Goal: Information Seeking & Learning: Learn about a topic

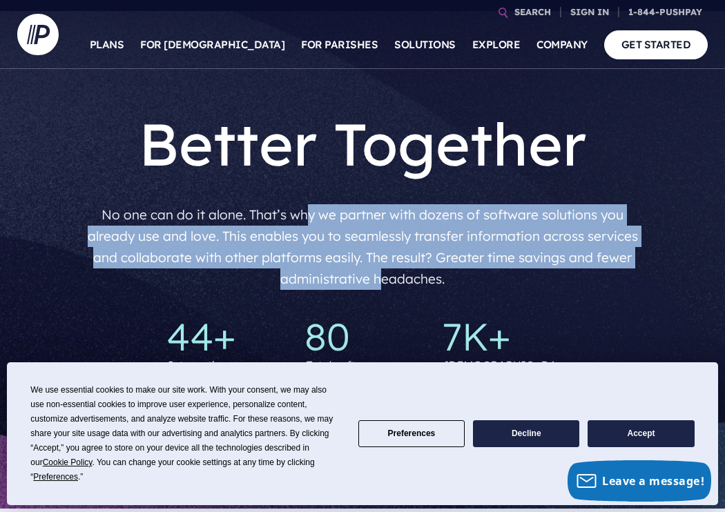
drag, startPoint x: 310, startPoint y: 213, endPoint x: 380, endPoint y: 275, distance: 92.9
click at [380, 275] on p "No one can do it alone. That’s why we partner with dozens of software solutions…" at bounding box center [363, 247] width 572 height 97
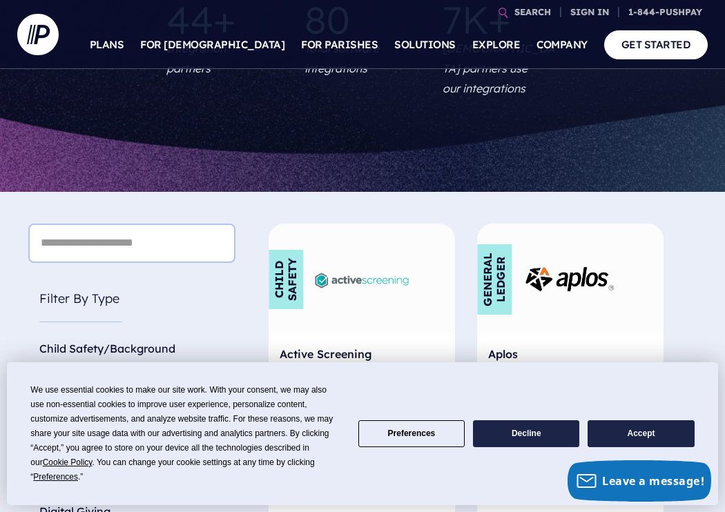
scroll to position [499, 0]
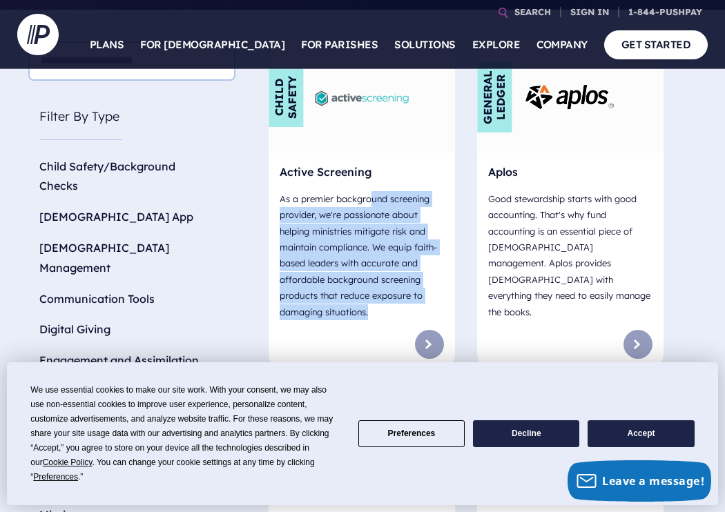
drag, startPoint x: 369, startPoint y: 179, endPoint x: 428, endPoint y: 289, distance: 123.8
click at [428, 289] on p "As a premier background screening provider, we're passionate about helping mini…" at bounding box center [362, 256] width 164 height 140
click at [418, 275] on p "As a premier background screening provider, we're passionate about helping mini…" at bounding box center [362, 256] width 164 height 140
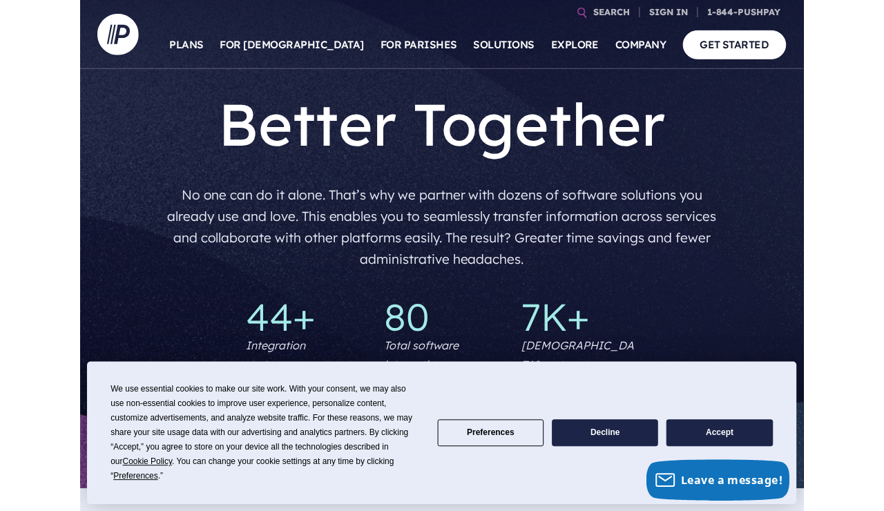
scroll to position [0, 0]
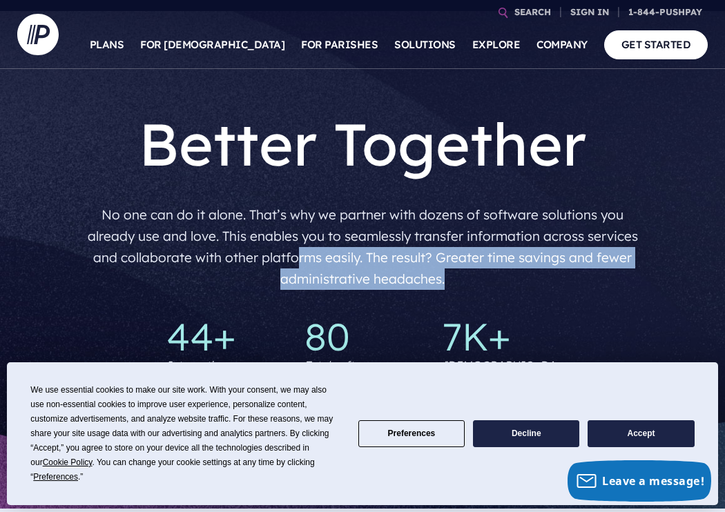
drag, startPoint x: 295, startPoint y: 256, endPoint x: 449, endPoint y: 284, distance: 156.5
click at [449, 284] on p "No one can do it alone. That’s why we partner with dozens of software solutions…" at bounding box center [363, 247] width 572 height 97
drag, startPoint x: 449, startPoint y: 284, endPoint x: 328, endPoint y: 257, distance: 124.6
click at [328, 257] on p "No one can do it alone. That’s why we partner with dozens of software solutions…" at bounding box center [363, 247] width 572 height 97
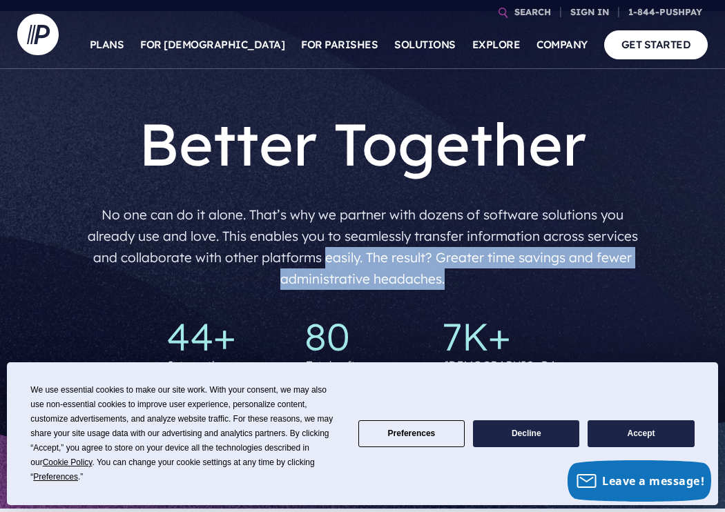
click at [328, 257] on p "No one can do it alone. That’s why we partner with dozens of software solutions…" at bounding box center [363, 247] width 572 height 97
